Goal: Use online tool/utility

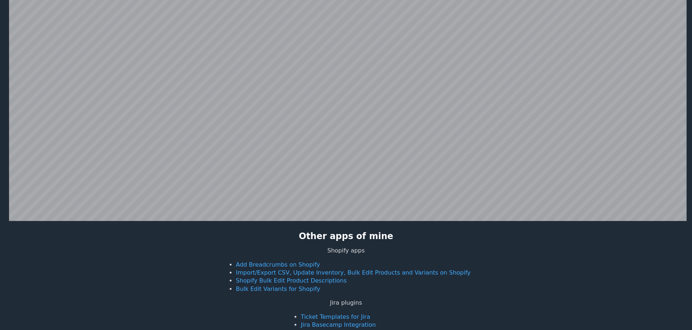
scroll to position [141, 0]
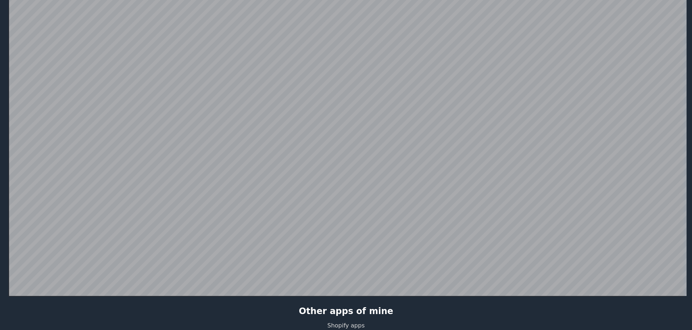
scroll to position [177, 0]
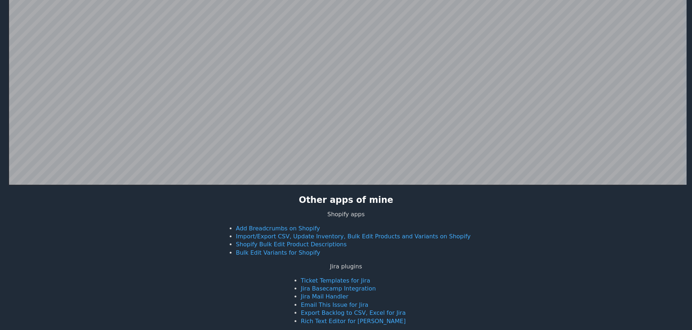
scroll to position [141, 0]
